Goal: Task Accomplishment & Management: Use online tool/utility

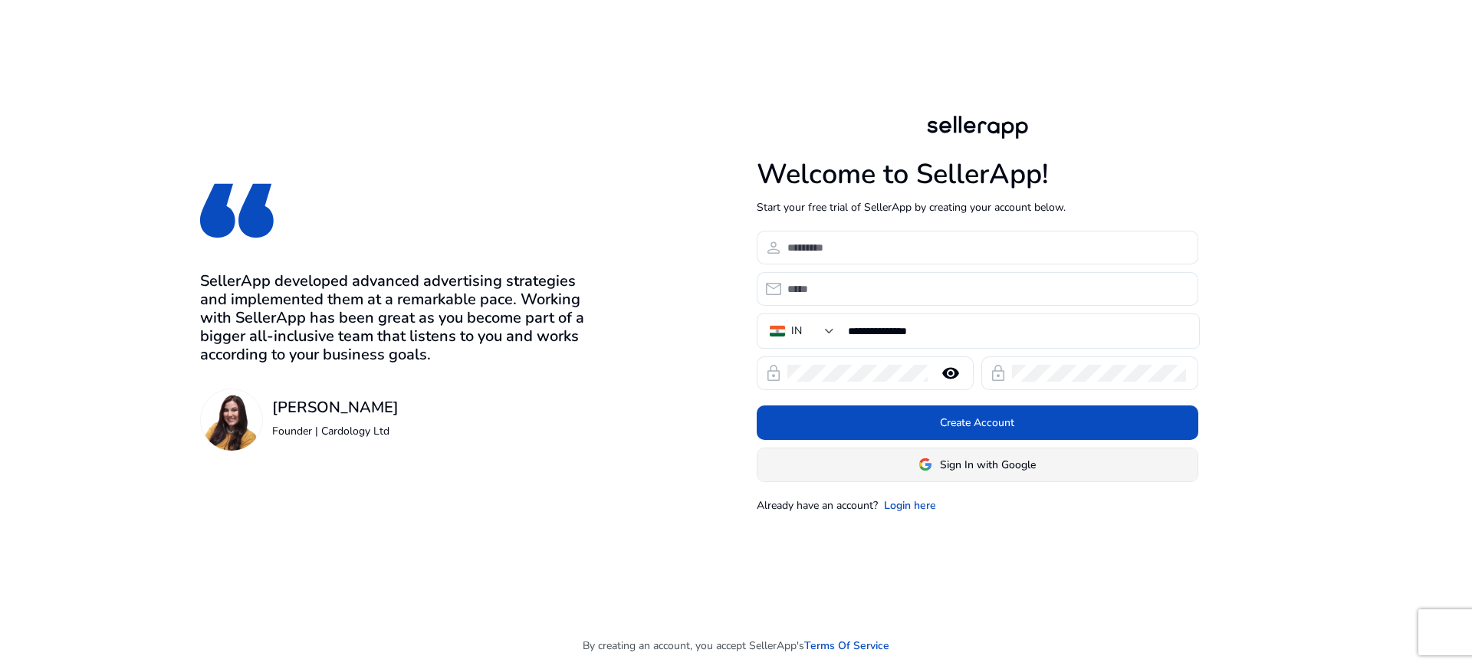
click at [941, 462] on span "Sign In with Google" at bounding box center [988, 465] width 96 height 16
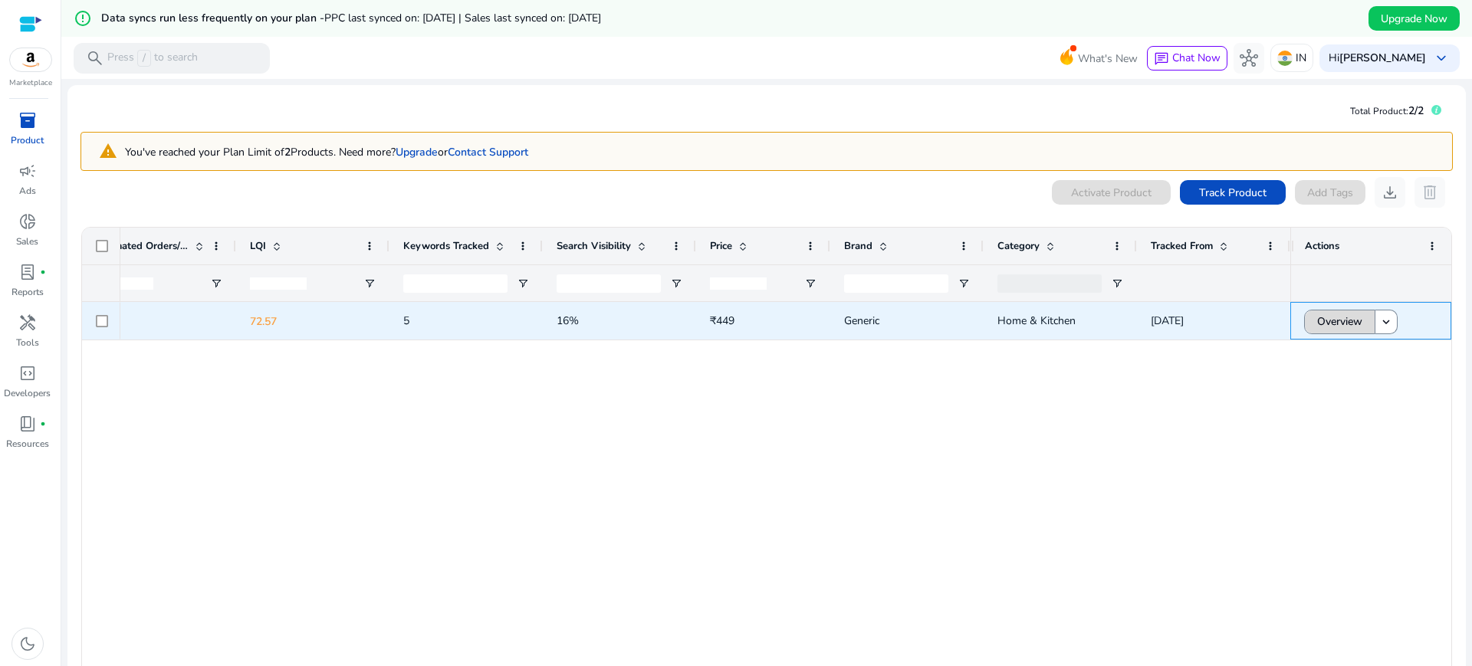
click at [1348, 330] on span "Overview" at bounding box center [1339, 321] width 45 height 31
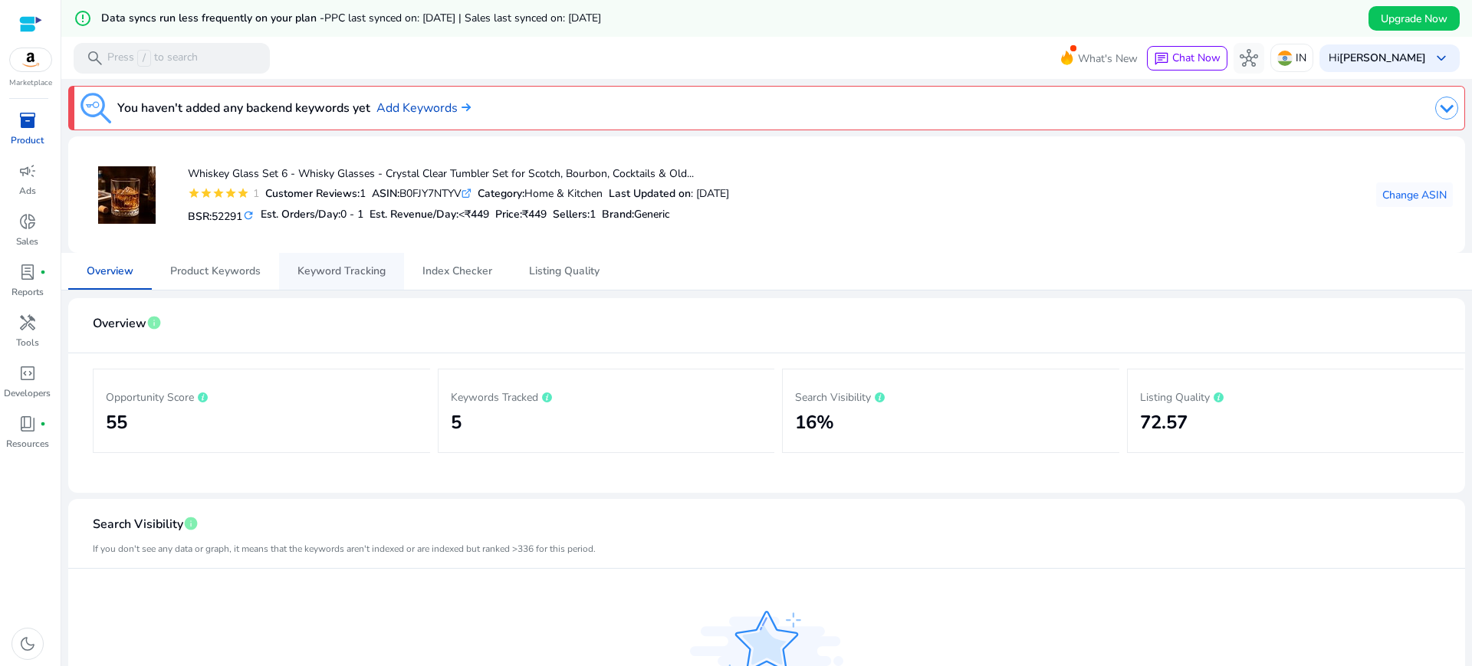
click at [348, 272] on span "Keyword Tracking" at bounding box center [342, 271] width 88 height 11
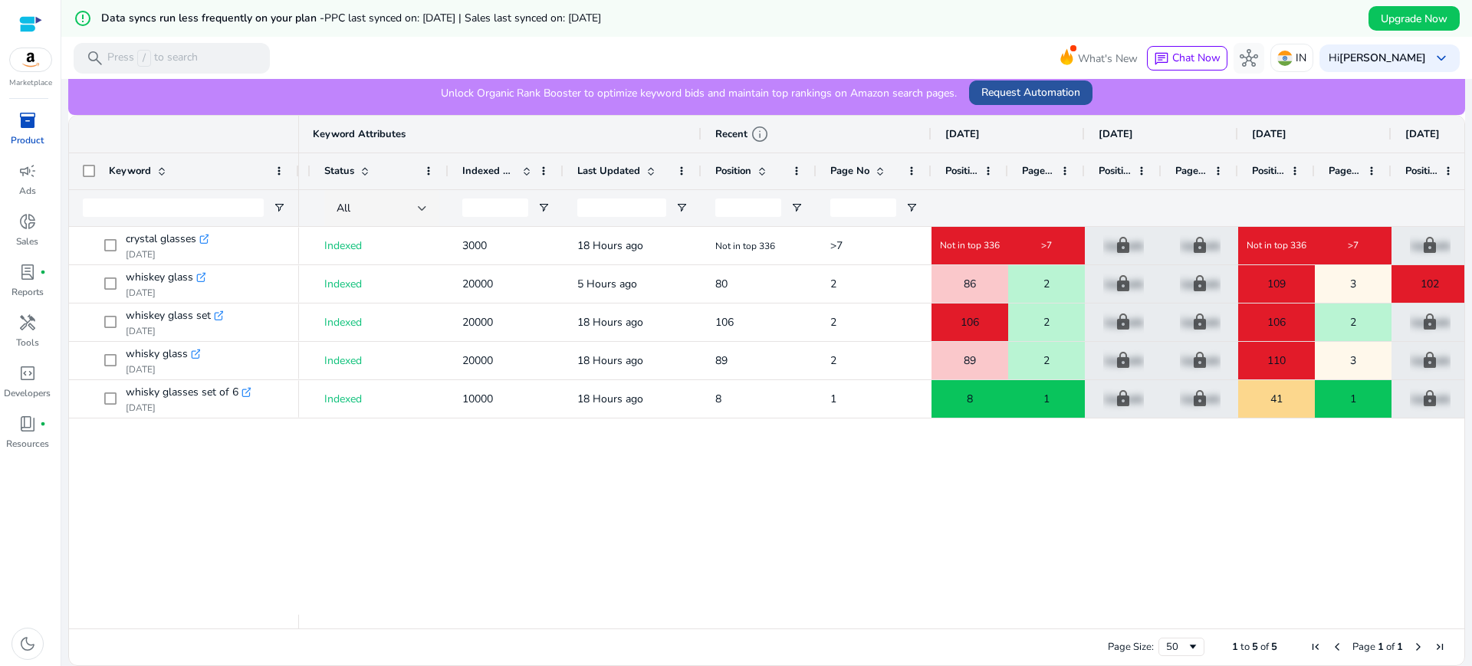
click at [1042, 94] on span "Request Automation" at bounding box center [1030, 92] width 99 height 16
